Goal: Entertainment & Leisure: Consume media (video, audio)

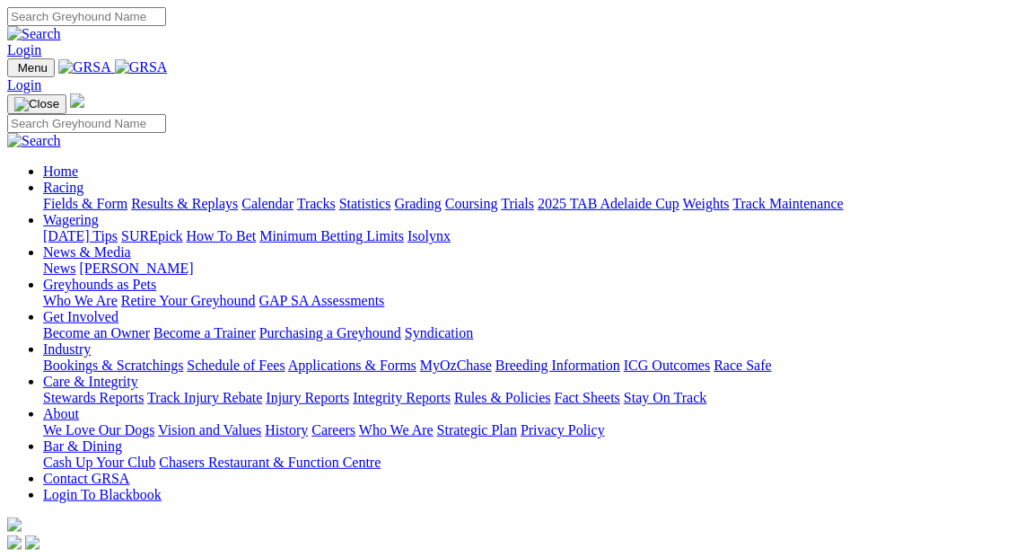
click at [83, 180] on link "Racing" at bounding box center [63, 187] width 40 height 15
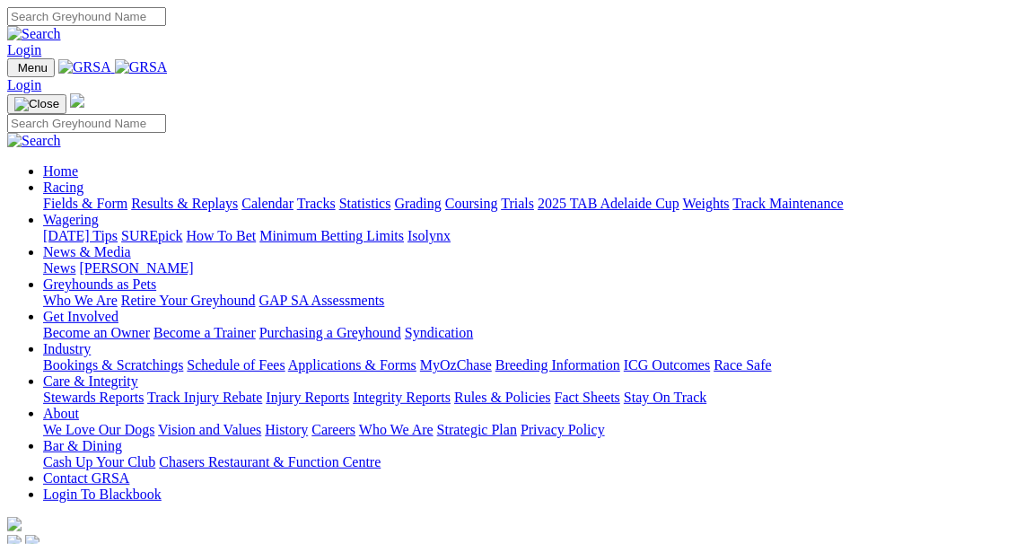
click at [204, 196] on link "Results & Replays" at bounding box center [184, 203] width 107 height 15
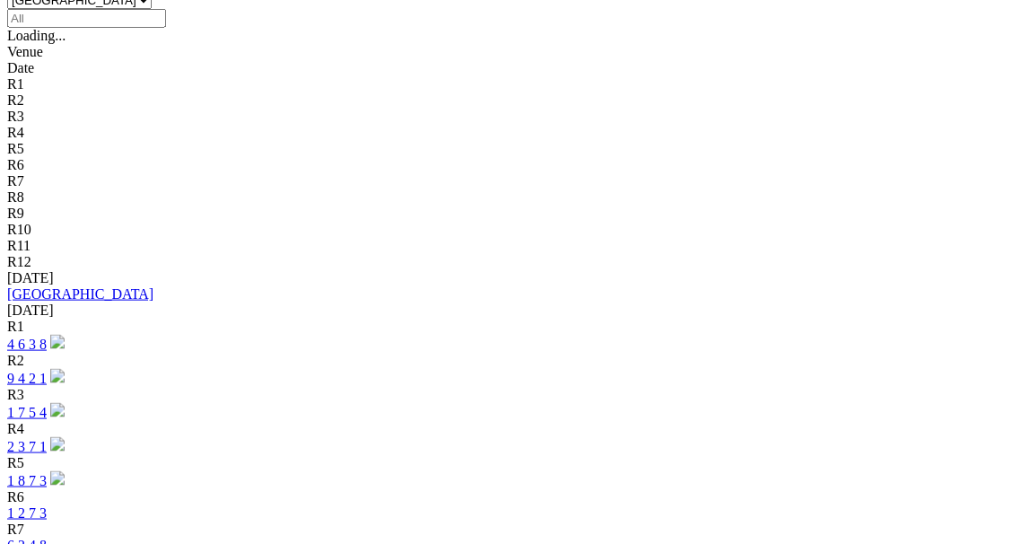
scroll to position [816, 0]
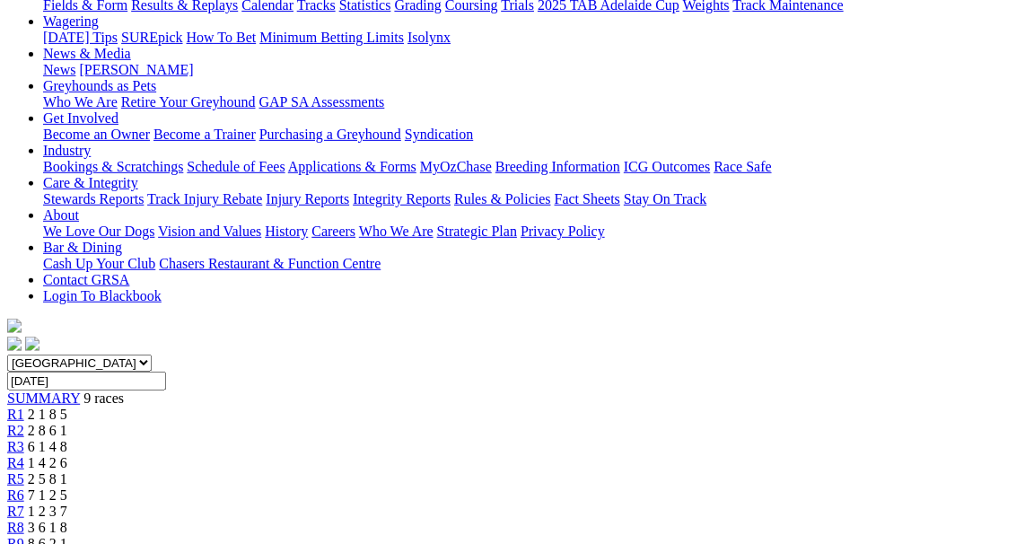
scroll to position [206, 0]
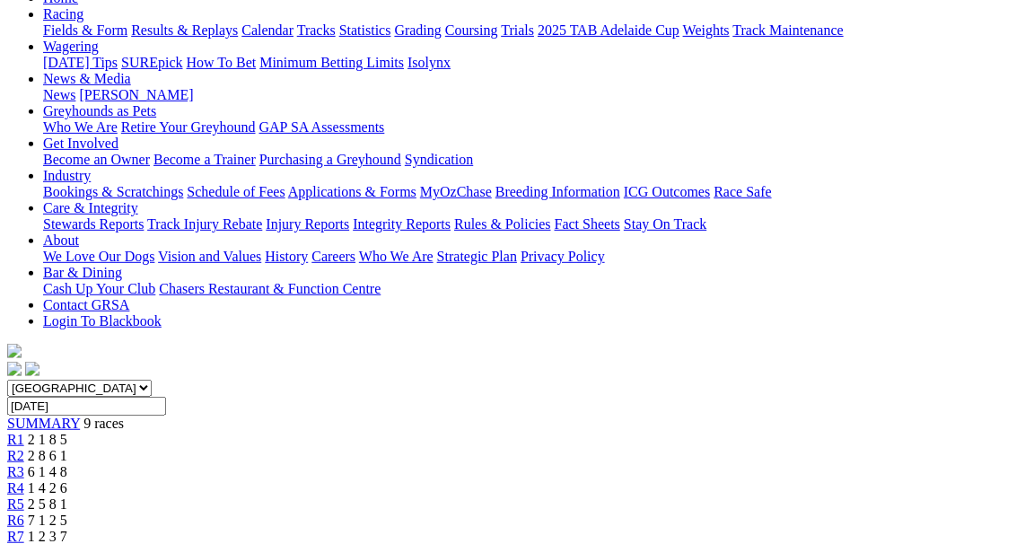
click at [67, 448] on span "2 8 6 1" at bounding box center [47, 455] width 39 height 15
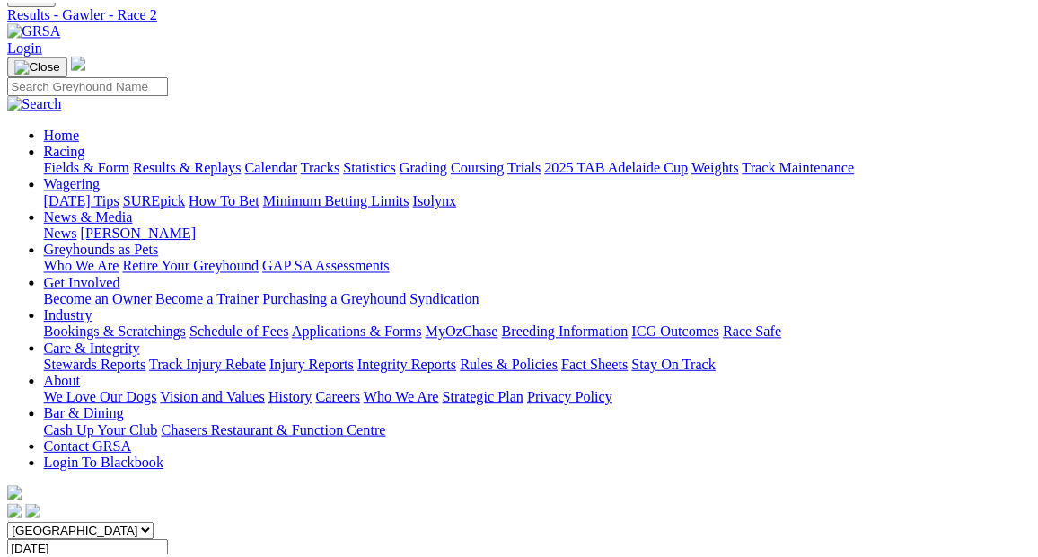
scroll to position [244, 0]
